Goal: Transaction & Acquisition: Purchase product/service

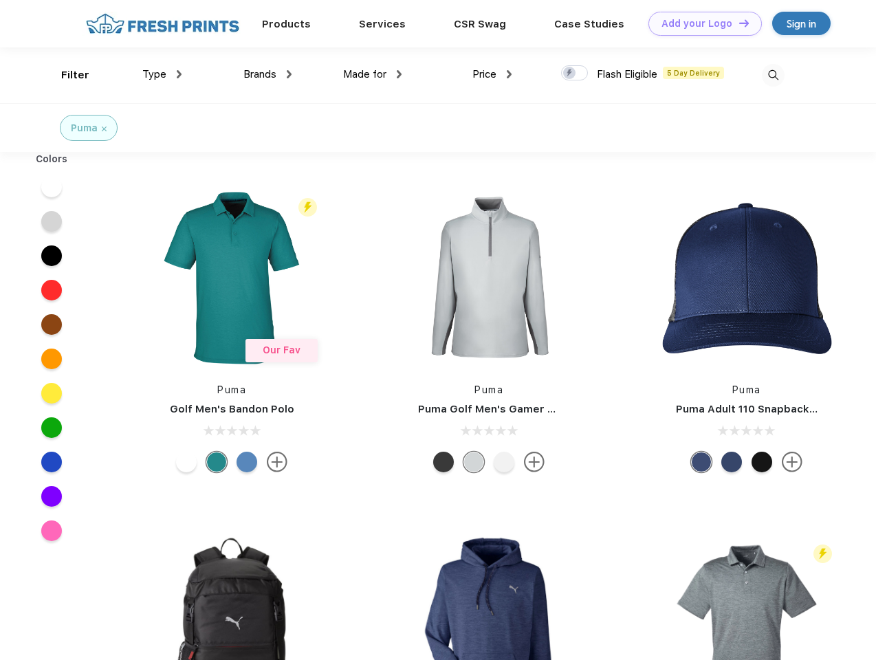
scroll to position [1, 0]
click at [700, 23] on link "Add your Logo Design Tool" at bounding box center [704, 24] width 113 height 24
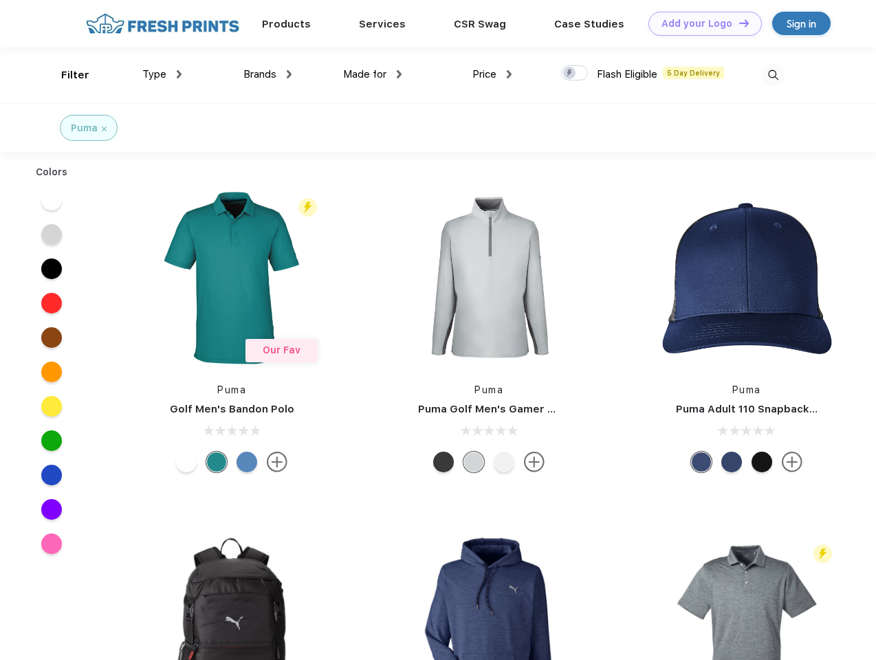
click at [0, 0] on div "Design Tool" at bounding box center [0, 0] width 0 height 0
click at [738, 23] on link "Add your Logo Design Tool" at bounding box center [704, 24] width 113 height 24
click at [66, 75] on div "Filter" at bounding box center [75, 75] width 28 height 16
click at [162, 74] on span "Type" at bounding box center [154, 74] width 24 height 12
click at [267, 74] on span "Brands" at bounding box center [259, 74] width 33 height 12
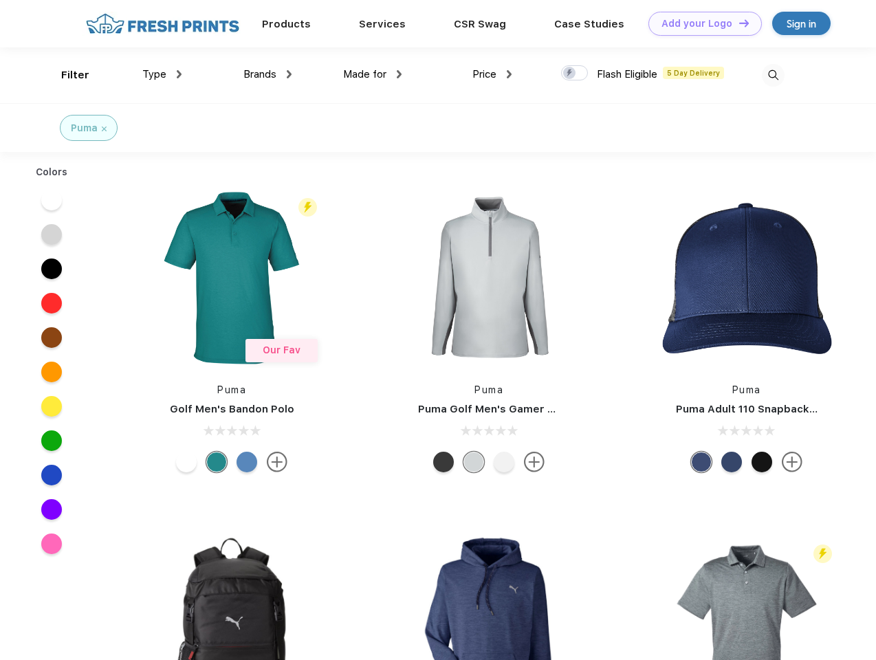
click at [373, 74] on span "Made for" at bounding box center [364, 74] width 43 height 12
click at [492, 74] on span "Price" at bounding box center [484, 74] width 24 height 12
click at [575, 74] on div at bounding box center [574, 72] width 27 height 15
click at [570, 74] on input "checkbox" at bounding box center [565, 69] width 9 height 9
click at [773, 75] on img at bounding box center [773, 75] width 23 height 23
